Goal: Information Seeking & Learning: Check status

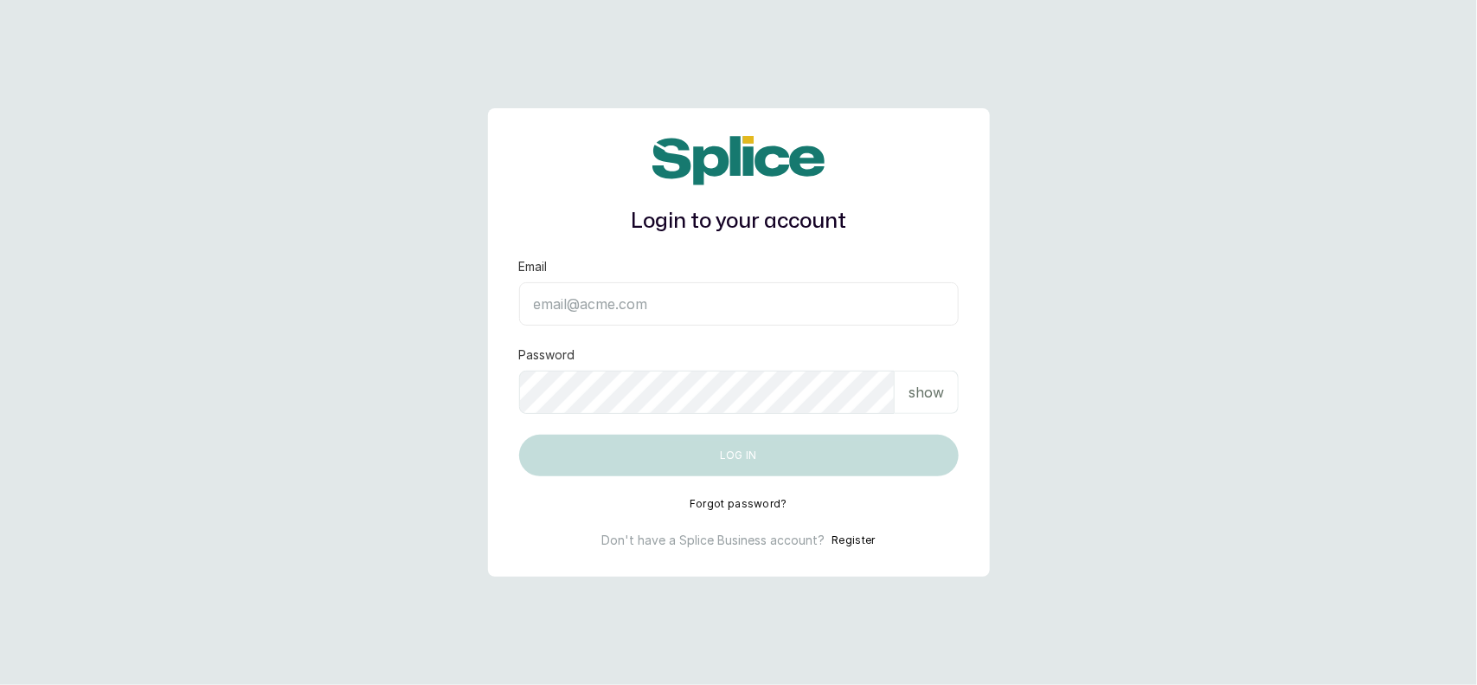
click at [659, 291] on input "Email" at bounding box center [739, 303] width 440 height 43
type input "layo@withsplice.com"
click at [913, 391] on p "show" at bounding box center [926, 392] width 35 height 21
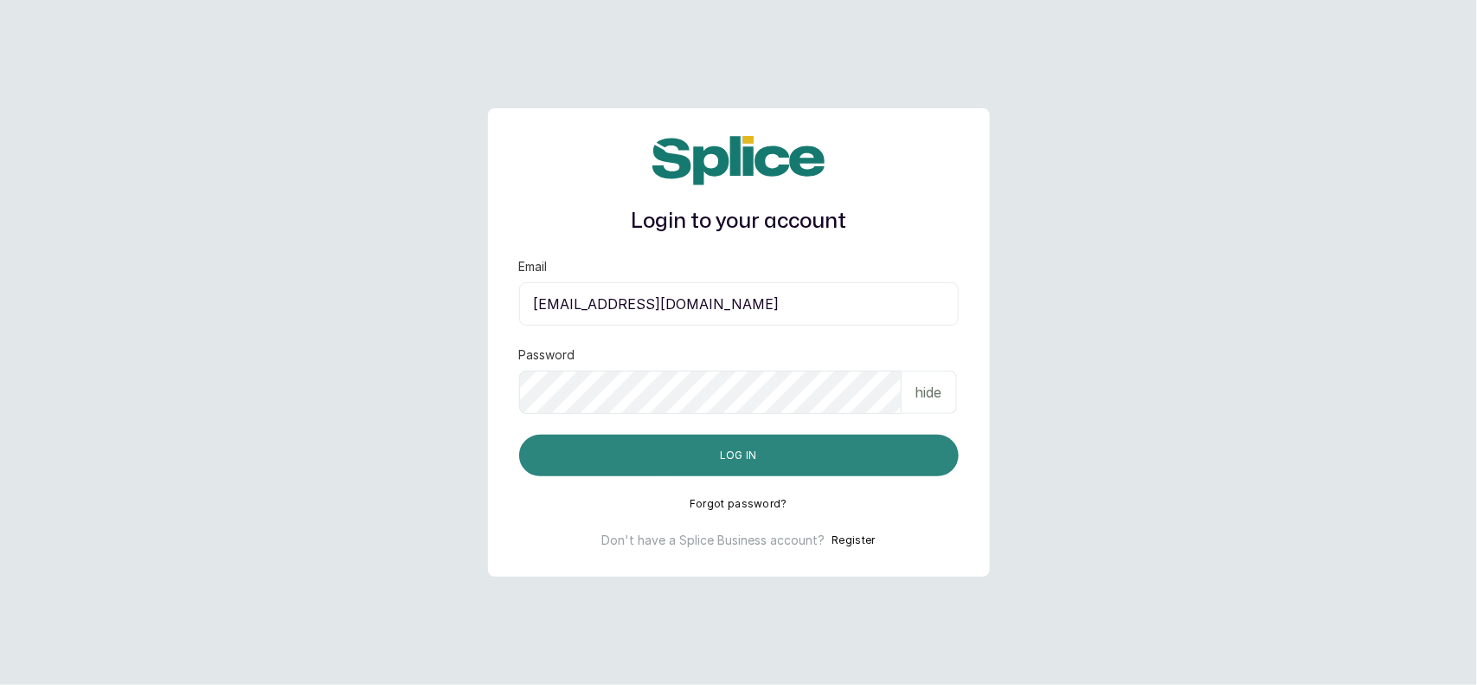
click at [809, 435] on button "Log in" at bounding box center [739, 455] width 440 height 42
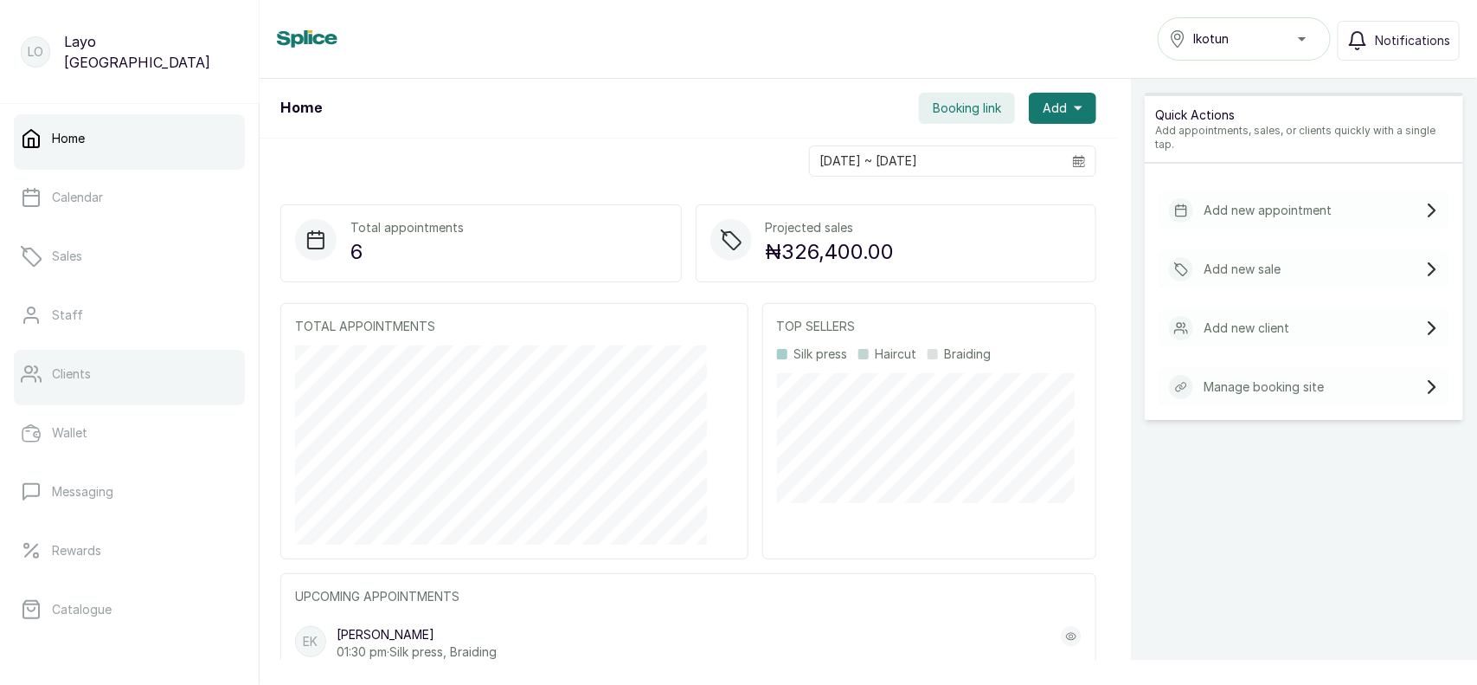
scroll to position [295, 0]
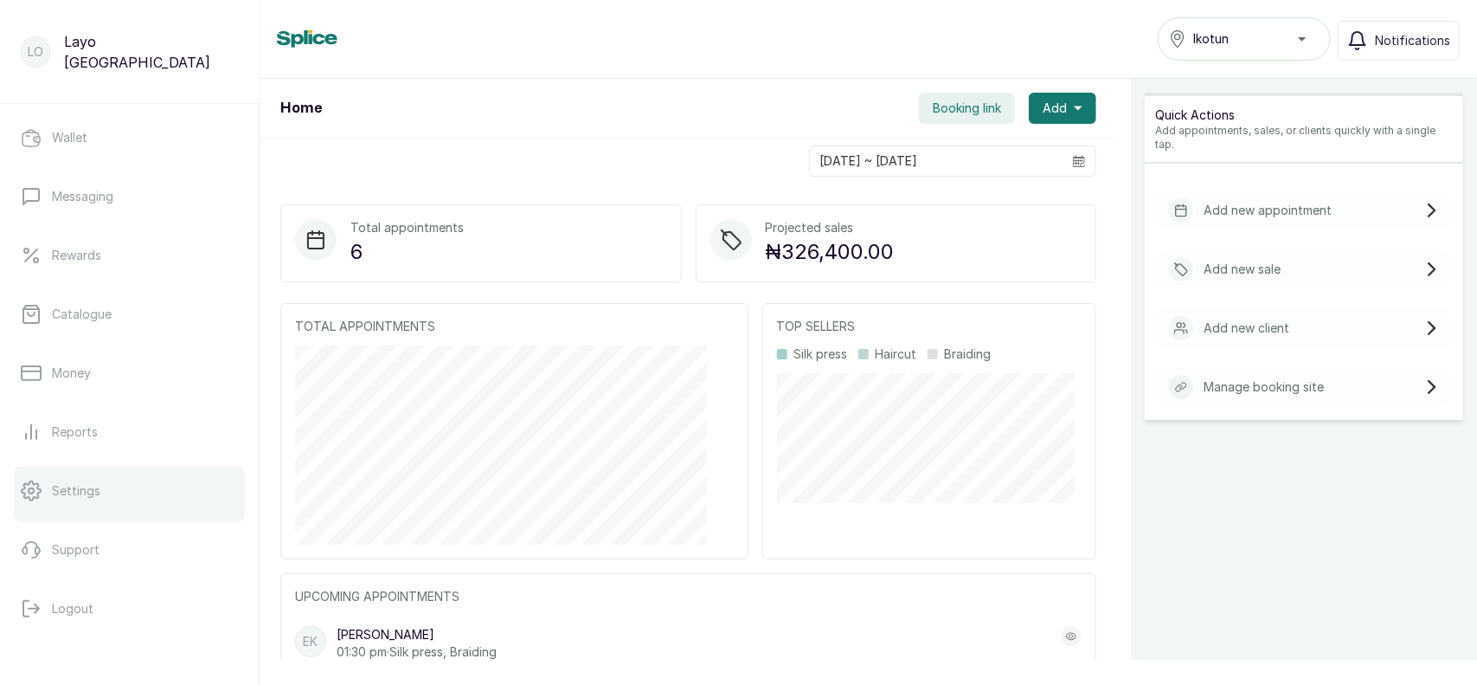
click at [44, 489] on link "Settings" at bounding box center [129, 490] width 231 height 48
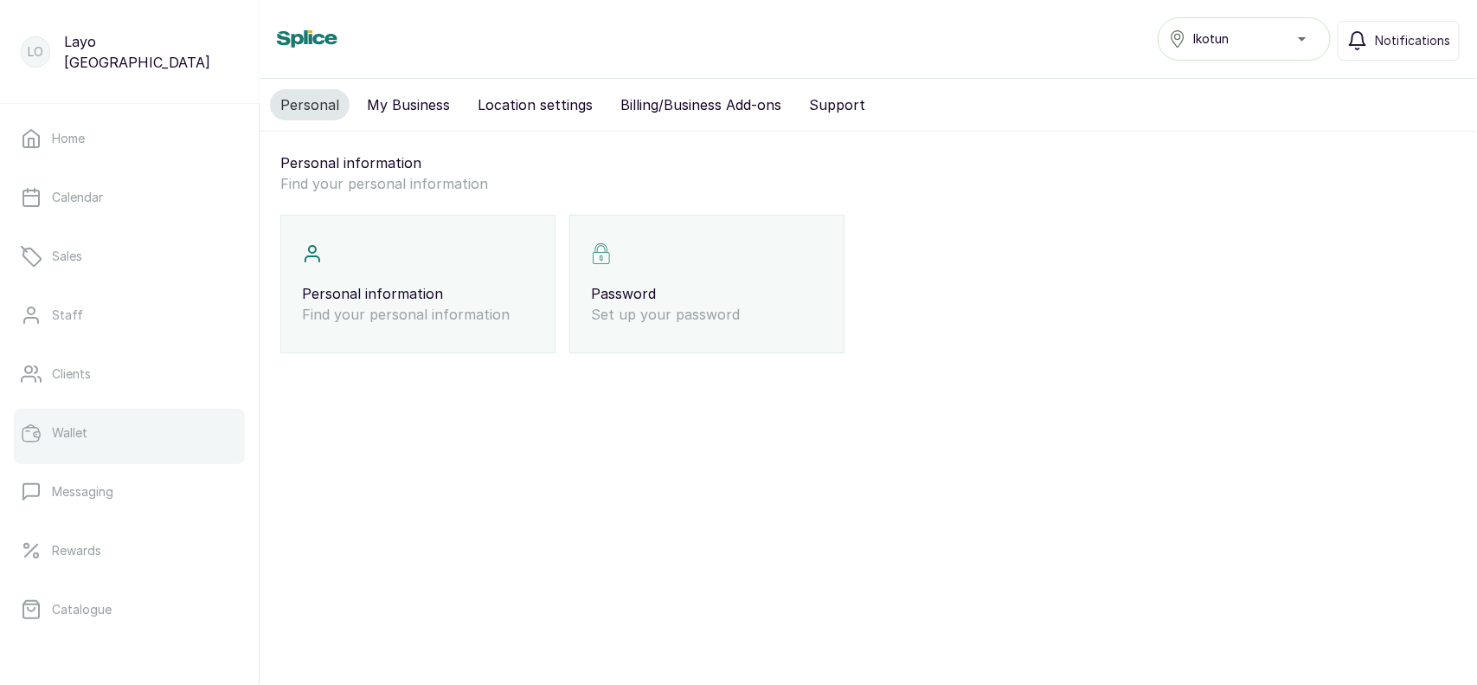
scroll to position [295, 0]
click at [87, 428] on p "Reports" at bounding box center [75, 431] width 46 height 17
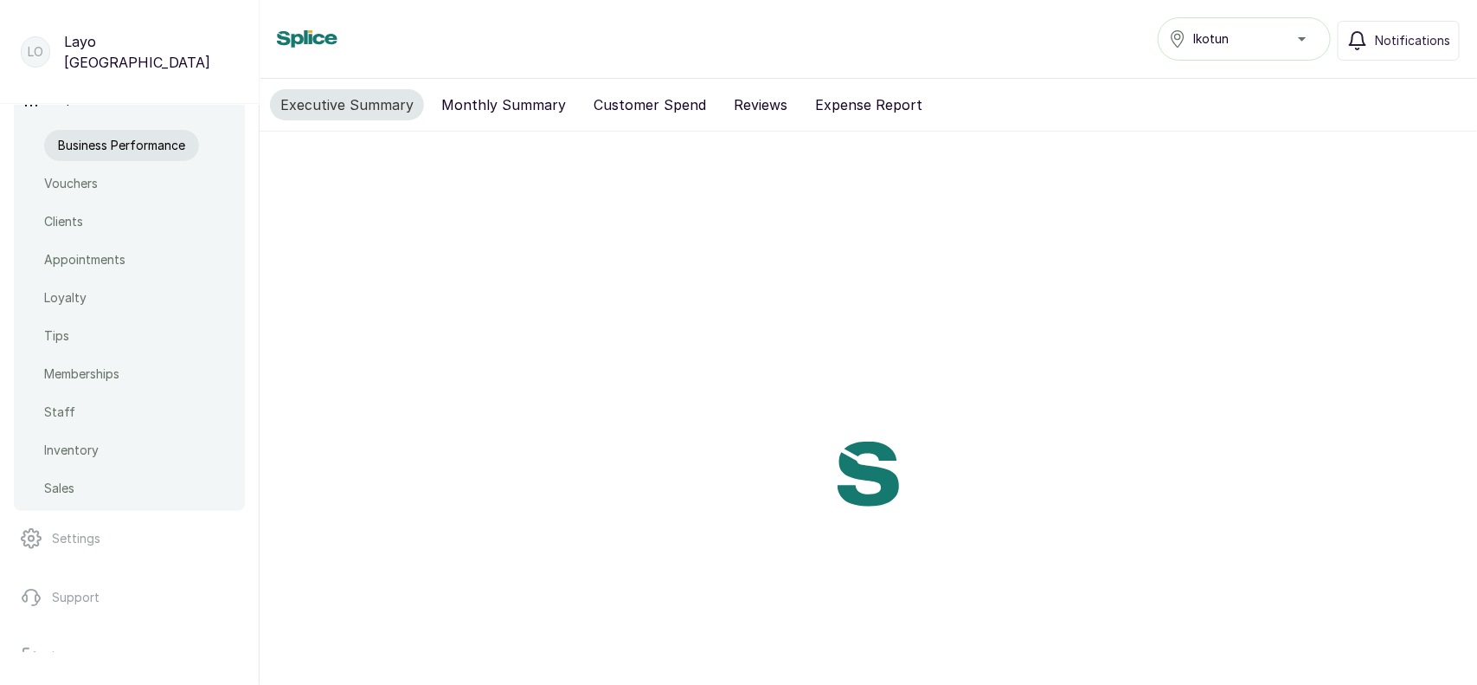
scroll to position [675, 0]
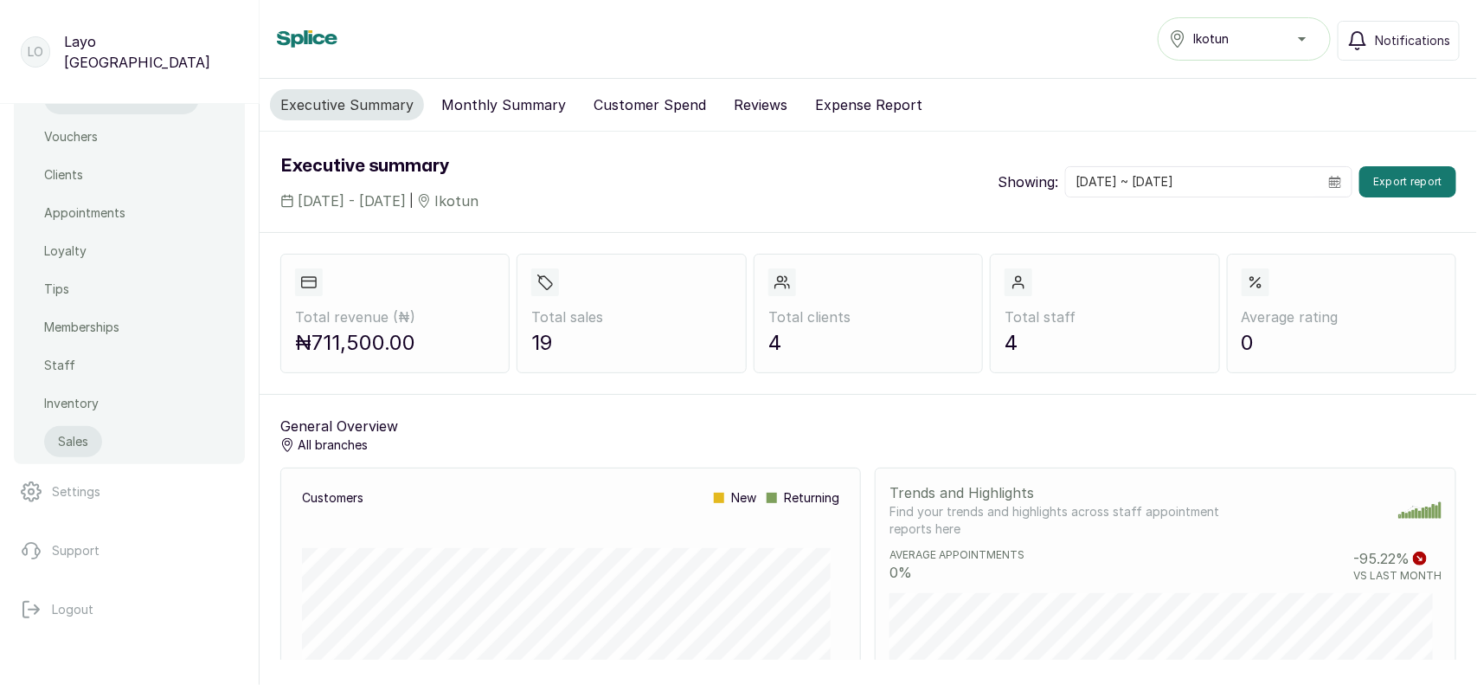
click at [68, 444] on p "Sales" at bounding box center [73, 441] width 30 height 17
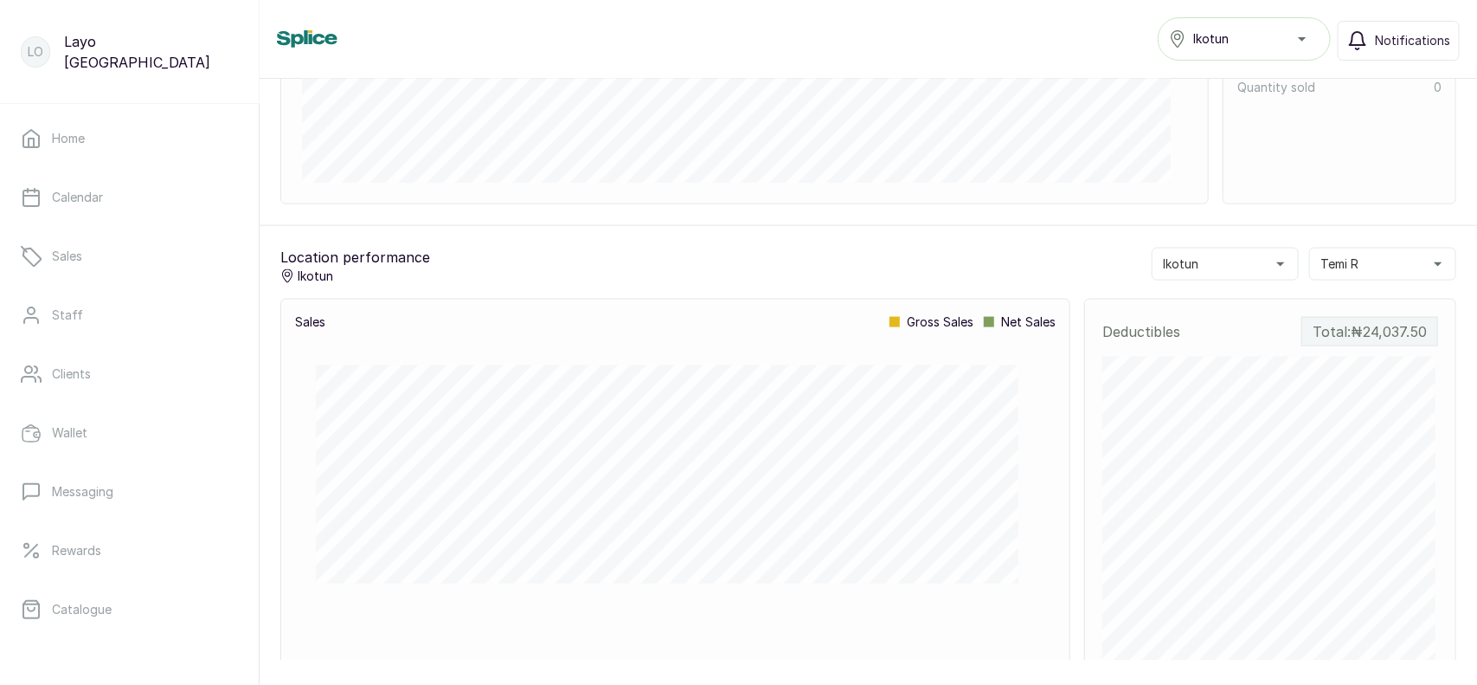
scroll to position [943, 0]
click at [1343, 273] on button "Temi R" at bounding box center [1382, 262] width 147 height 33
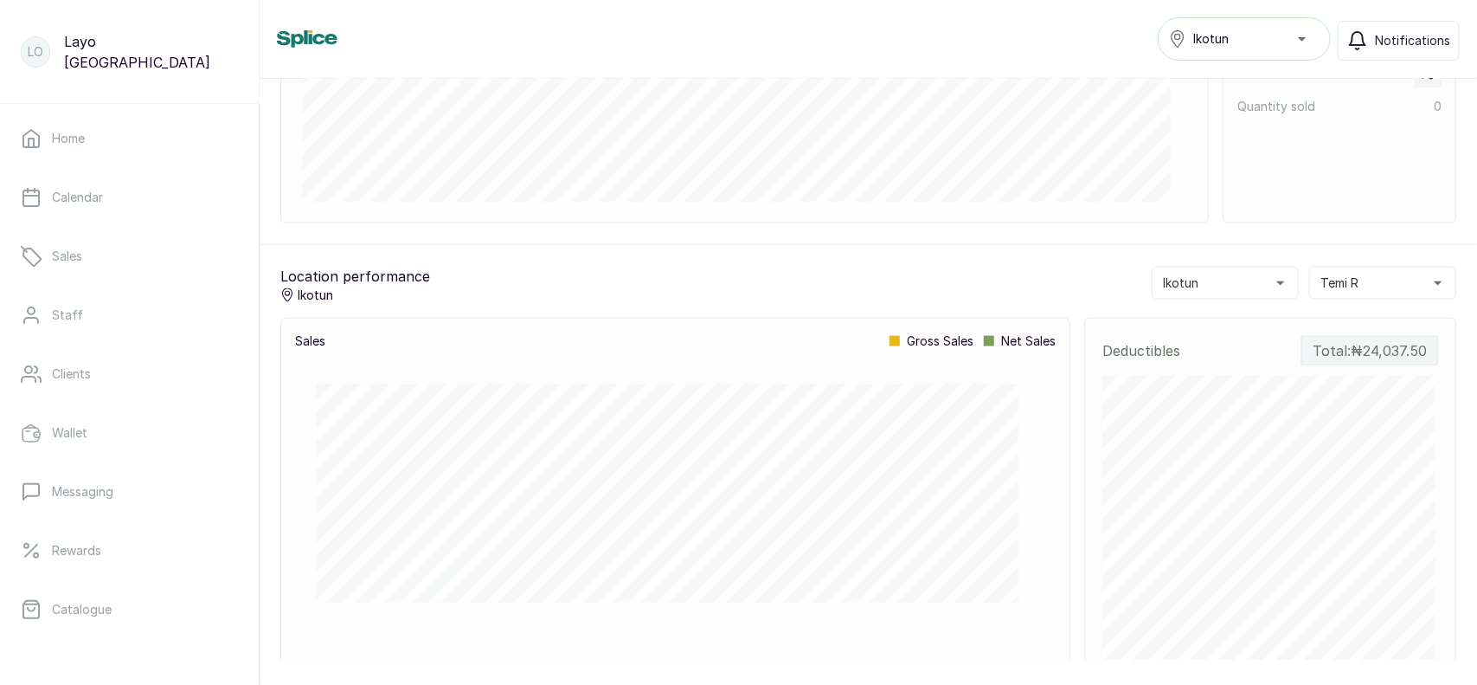
scroll to position [920, 0]
